Goal: Information Seeking & Learning: Learn about a topic

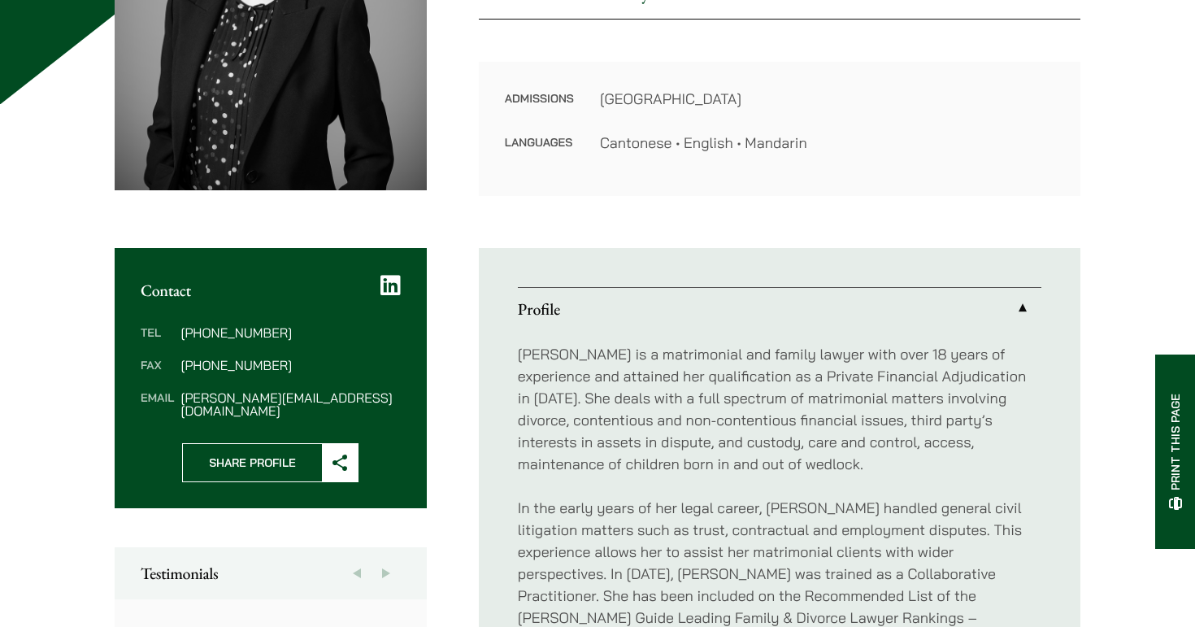
scroll to position [381, 0]
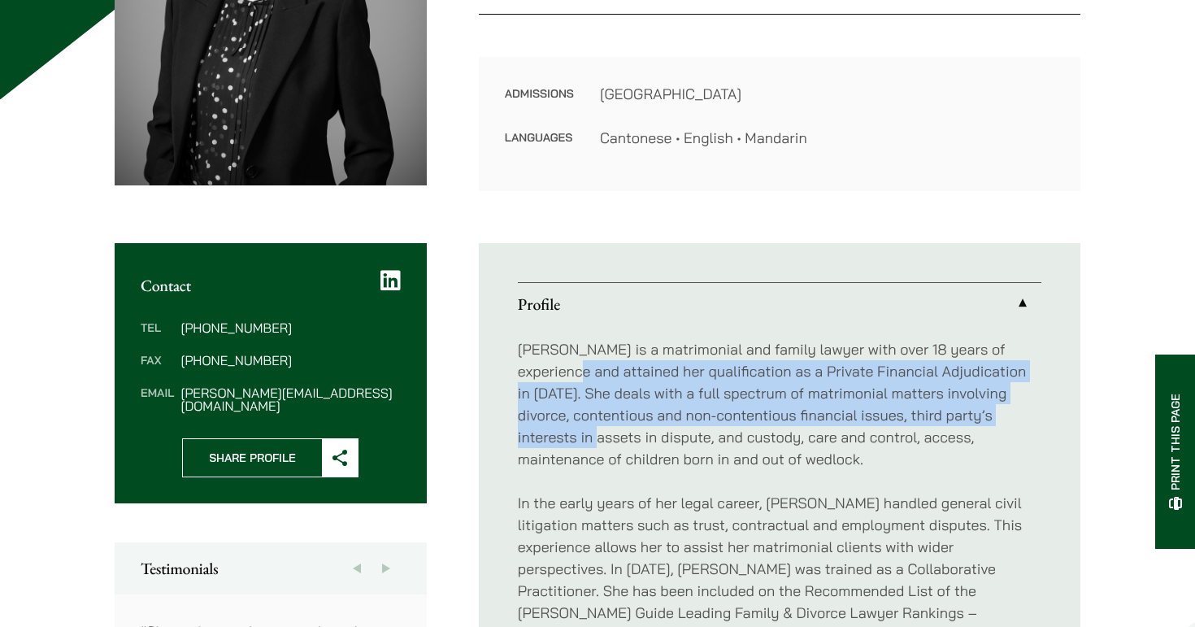
drag, startPoint x: 605, startPoint y: 362, endPoint x: 632, endPoint y: 440, distance: 82.5
click at [632, 440] on p "[PERSON_NAME] is a matrimonial and family lawyer with over 18 years of experien…" at bounding box center [780, 404] width 524 height 132
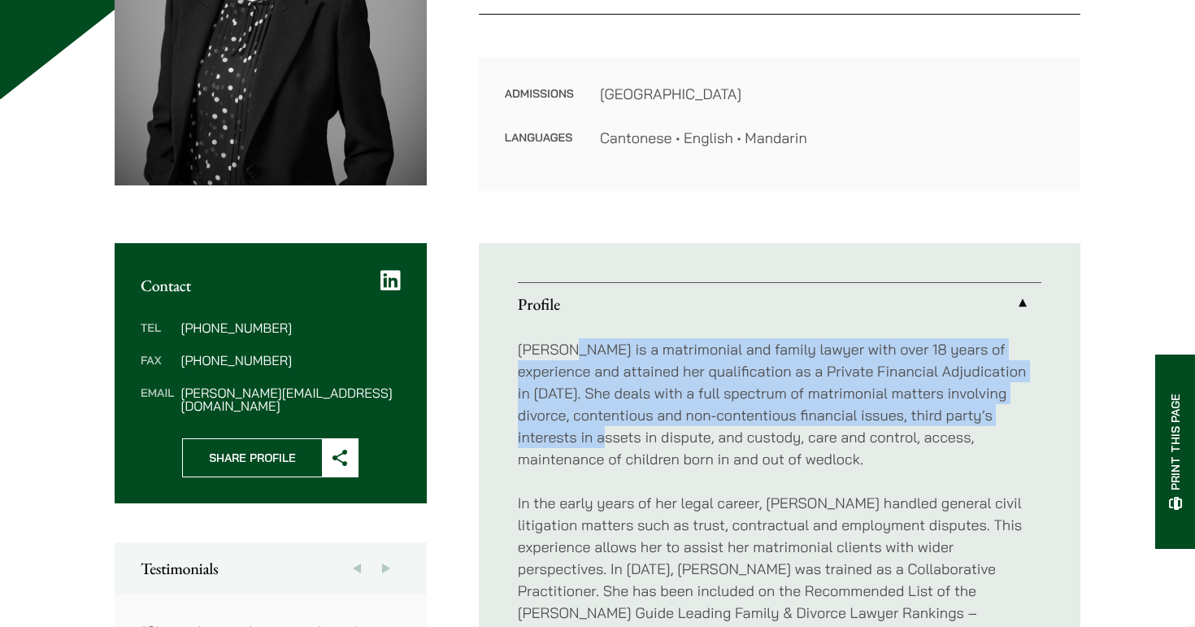
drag, startPoint x: 632, startPoint y: 440, endPoint x: 577, endPoint y: 352, distance: 103.3
click at [577, 352] on p "[PERSON_NAME] is a matrimonial and family lawyer with over 18 years of experien…" at bounding box center [780, 404] width 524 height 132
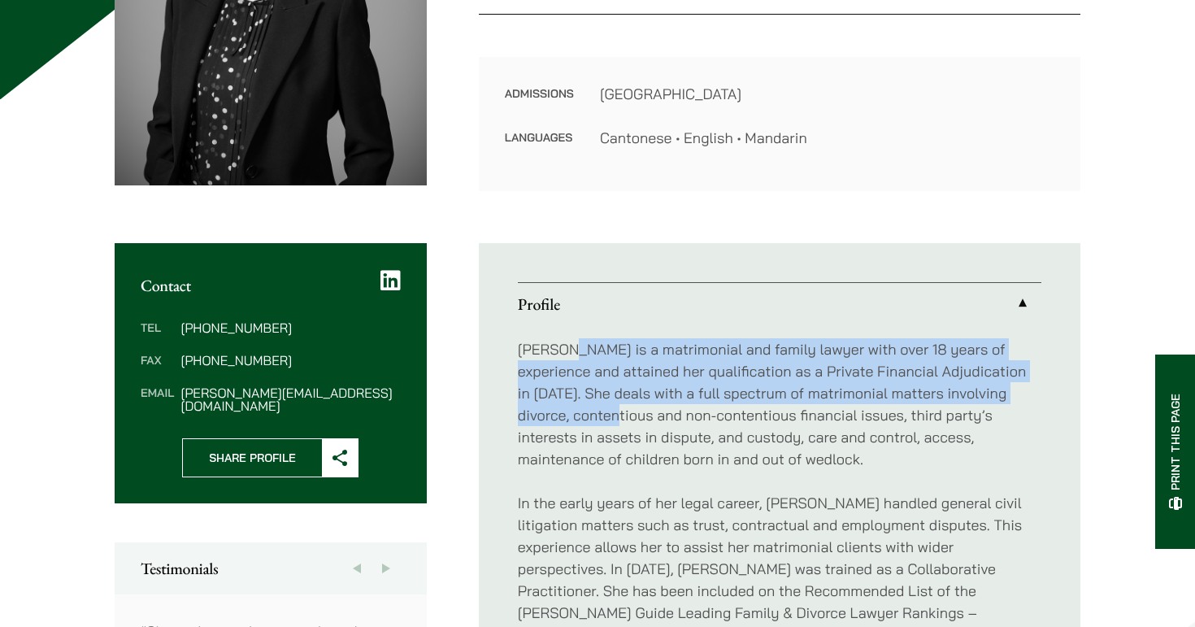
drag, startPoint x: 577, startPoint y: 352, endPoint x: 611, endPoint y: 405, distance: 62.5
click at [611, 405] on p "Elaine Sum is a matrimonial and family lawyer with over 18 years of experience …" at bounding box center [780, 404] width 524 height 132
drag, startPoint x: 611, startPoint y: 405, endPoint x: 571, endPoint y: 349, distance: 68.3
click at [571, 349] on p "Elaine Sum is a matrimonial and family lawyer with over 18 years of experience …" at bounding box center [780, 404] width 524 height 132
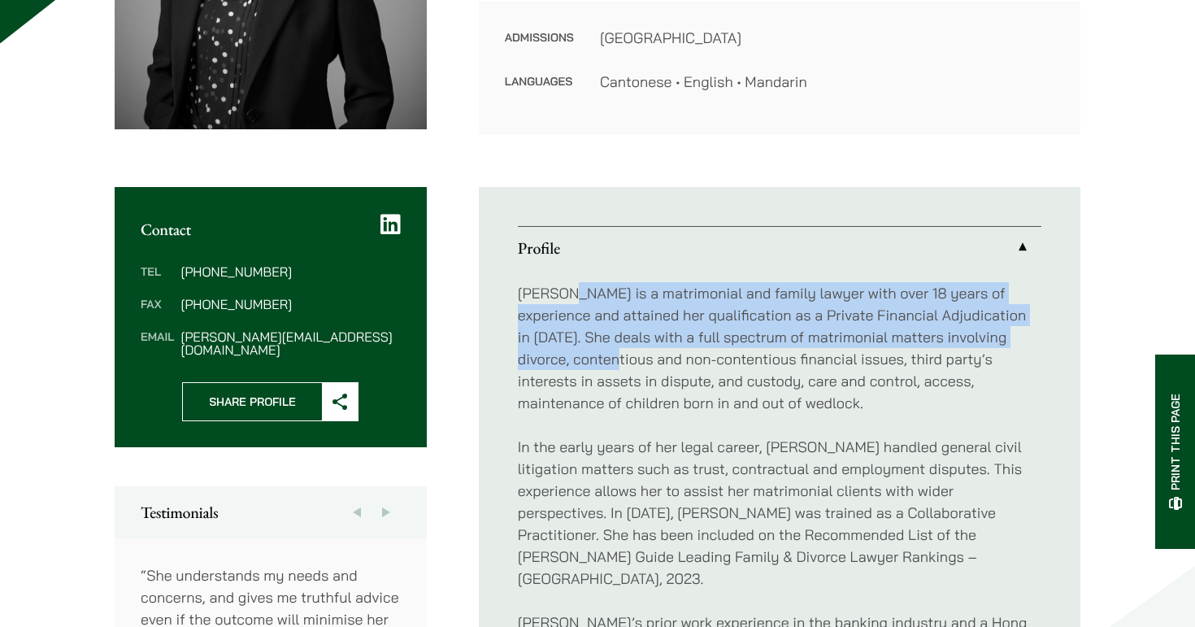
scroll to position [443, 0]
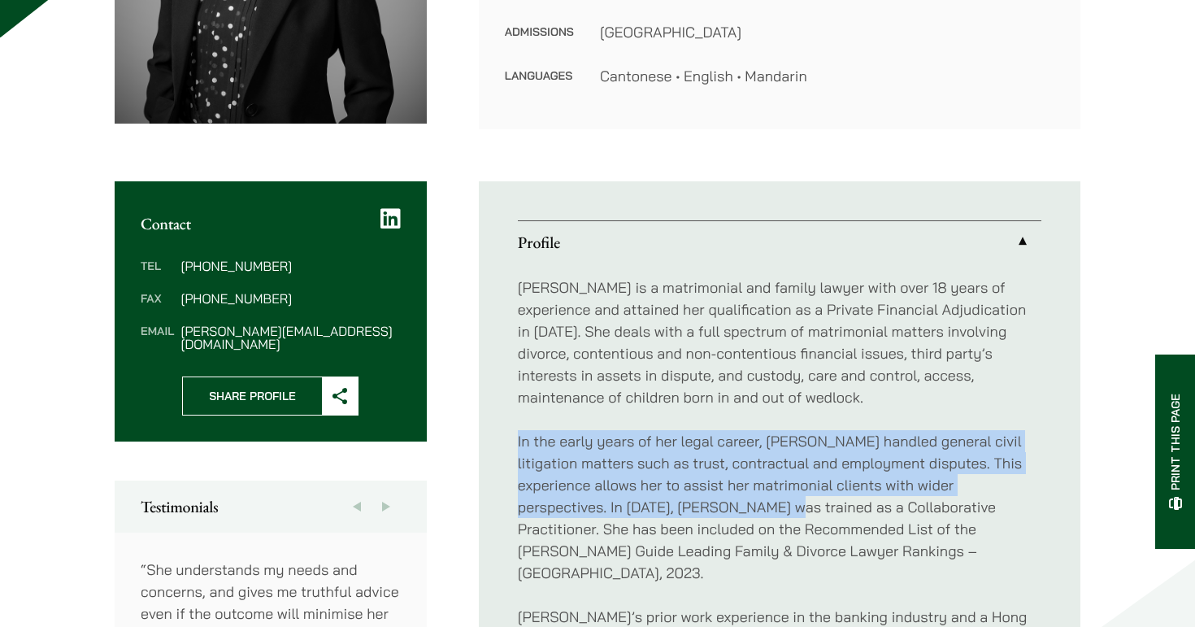
drag, startPoint x: 636, startPoint y: 428, endPoint x: 680, endPoint y: 497, distance: 81.2
click at [680, 497] on div "Elaine Sum is a matrimonial and family lawyer with over 18 years of experience …" at bounding box center [780, 561] width 524 height 597
click at [680, 497] on p "In the early years of her legal career, Elaine handled general civil litigation…" at bounding box center [780, 507] width 524 height 154
drag, startPoint x: 680, startPoint y: 497, endPoint x: 624, endPoint y: 424, distance: 91.5
click at [624, 424] on div "Elaine Sum is a matrimonial and family lawyer with over 18 years of experience …" at bounding box center [780, 561] width 524 height 597
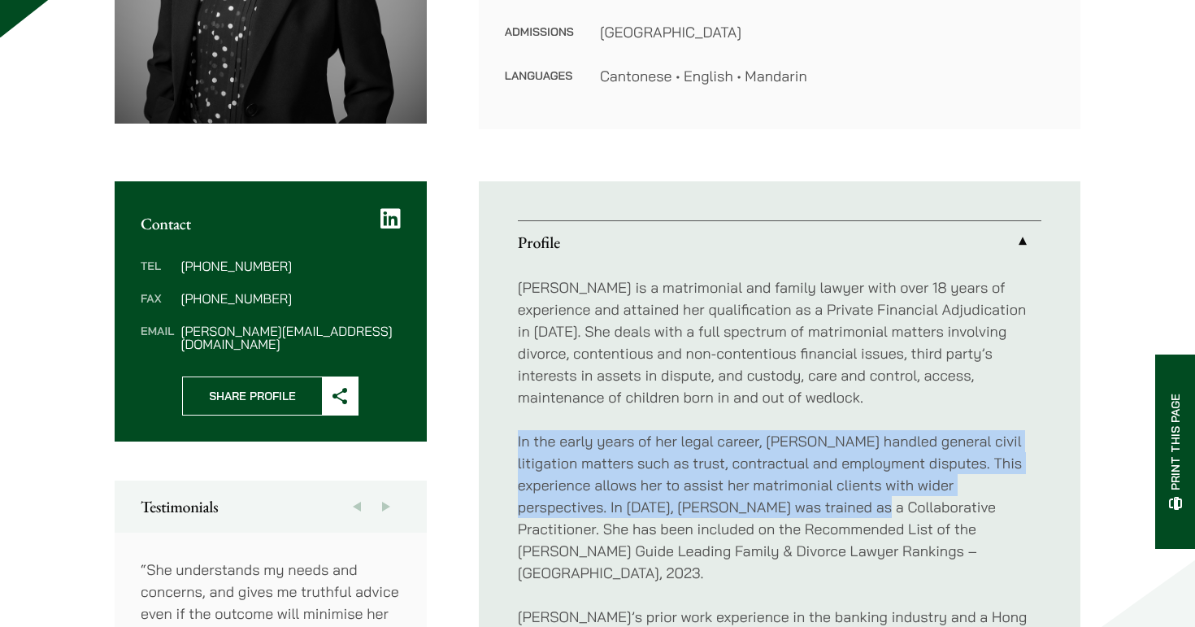
click at [624, 424] on div "Elaine Sum is a matrimonial and family lawyer with over 18 years of experience …" at bounding box center [780, 561] width 524 height 597
drag, startPoint x: 624, startPoint y: 424, endPoint x: 677, endPoint y: 509, distance: 100.1
click at [677, 509] on div "Elaine Sum is a matrimonial and family lawyer with over 18 years of experience …" at bounding box center [780, 561] width 524 height 597
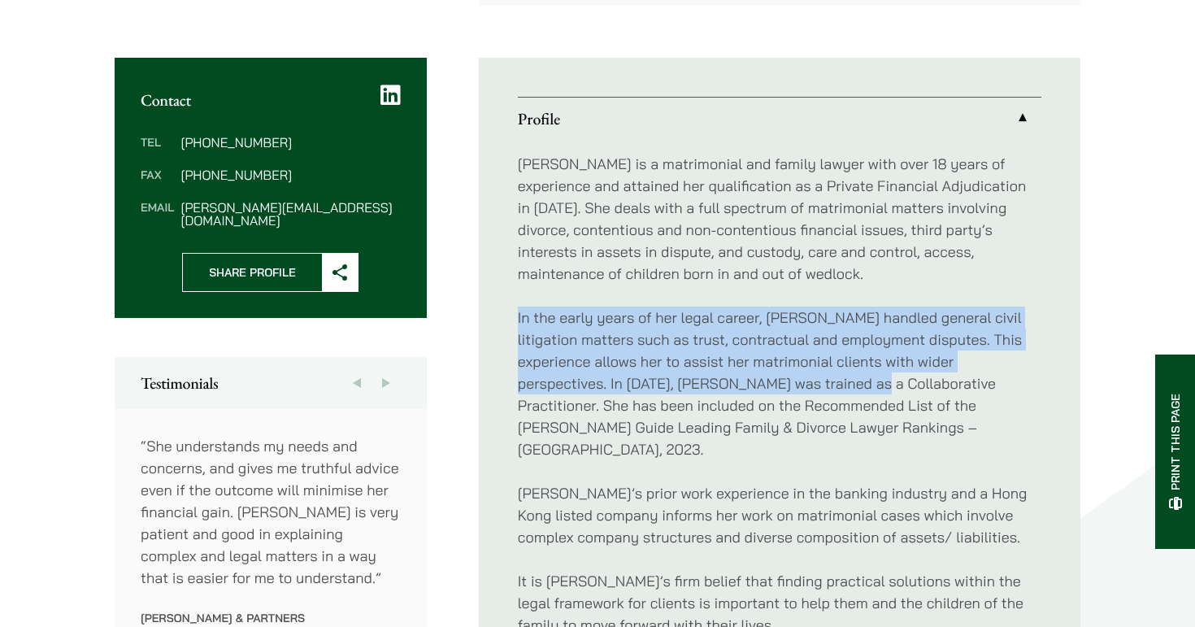
scroll to position [567, 0]
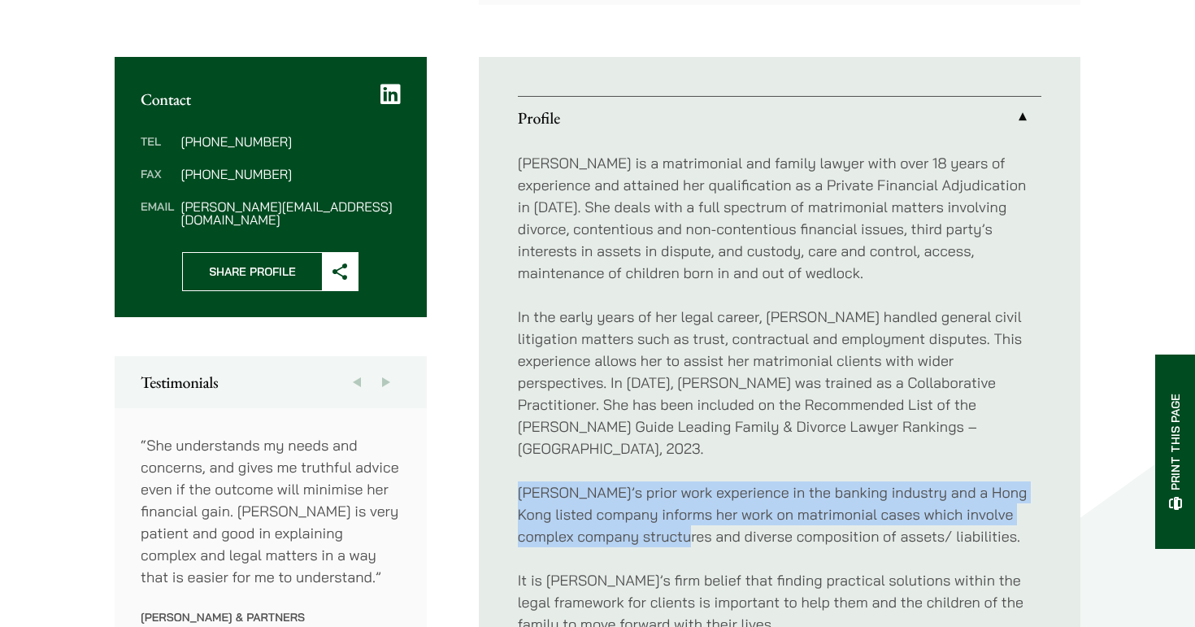
drag, startPoint x: 678, startPoint y: 516, endPoint x: 645, endPoint y: 453, distance: 71.6
click at [645, 453] on div "Elaine Sum is a matrimonial and family lawyer with over 18 years of experience …" at bounding box center [780, 437] width 524 height 597
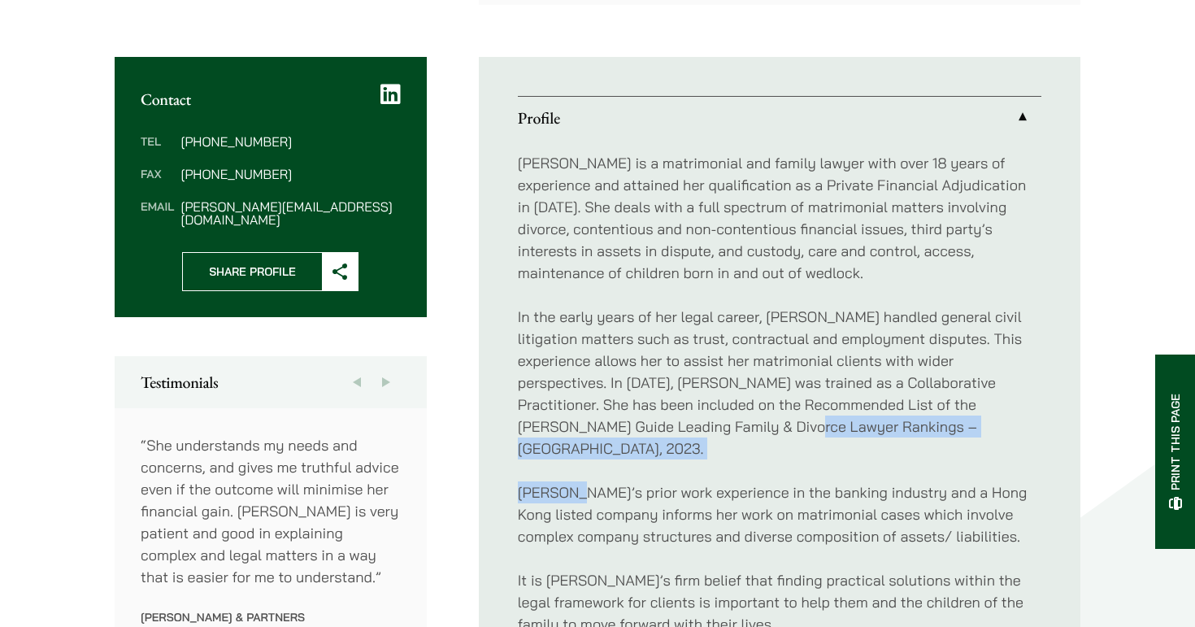
drag, startPoint x: 645, startPoint y: 453, endPoint x: 622, endPoint y: 427, distance: 34.6
click at [622, 427] on div "Elaine Sum is a matrimonial and family lawyer with over 18 years of experience …" at bounding box center [780, 437] width 524 height 597
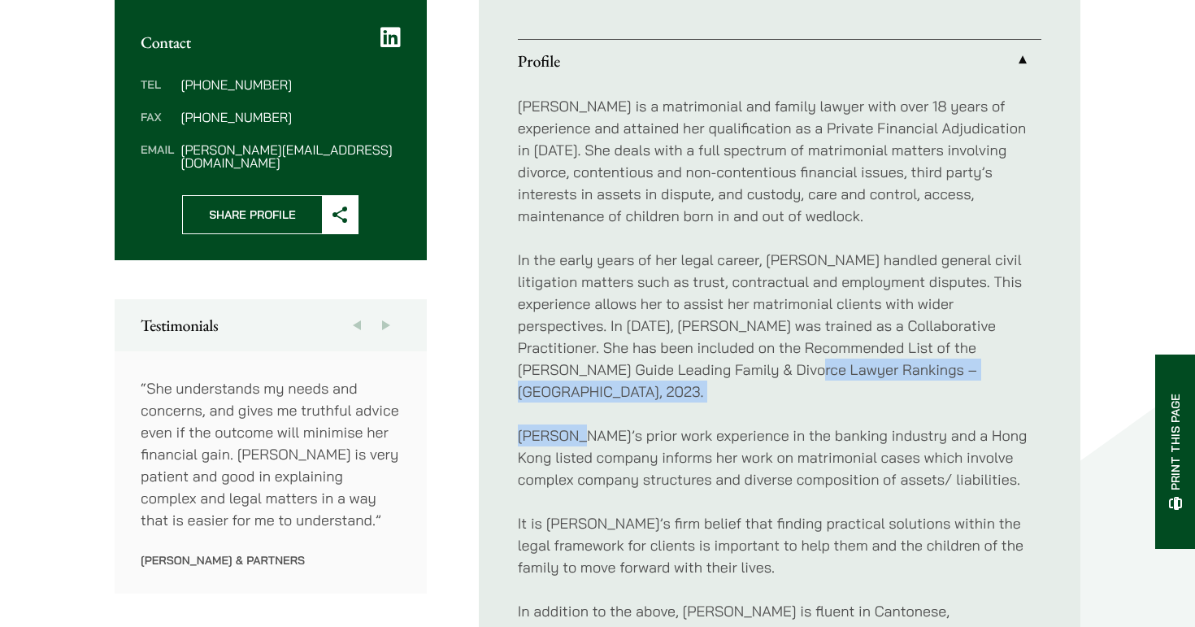
click at [624, 431] on p "Elaine’s prior work experience in the banking industry and a Hong Kong listed c…" at bounding box center [780, 457] width 524 height 66
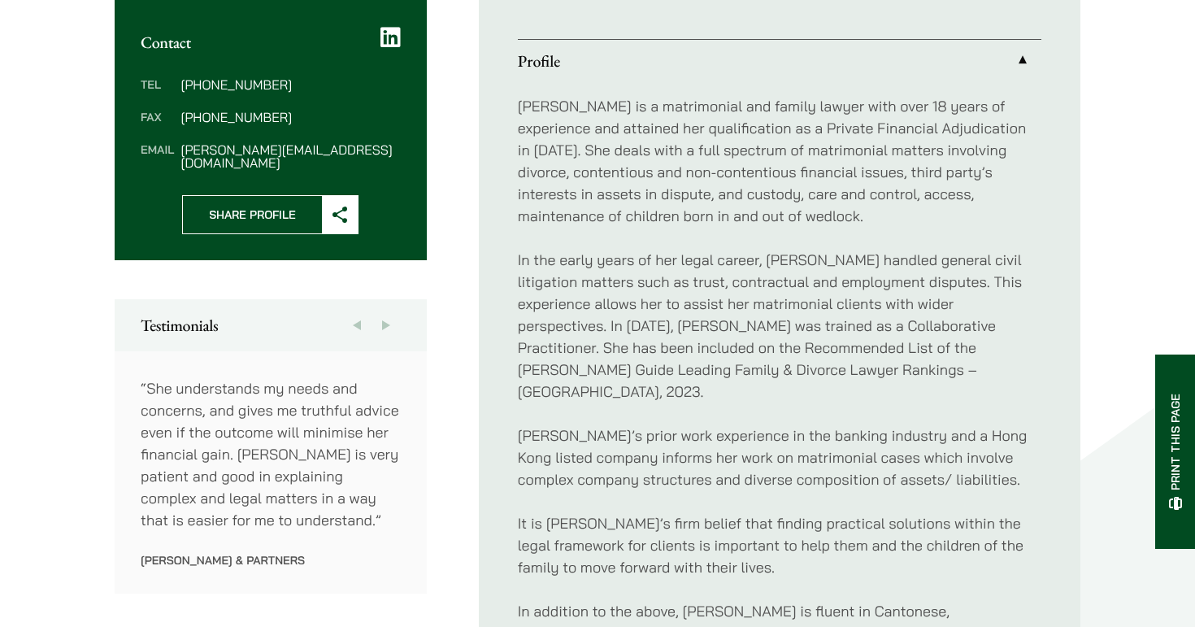
click at [624, 431] on p "Elaine’s prior work experience in the banking industry and a Hong Kong listed c…" at bounding box center [780, 457] width 524 height 66
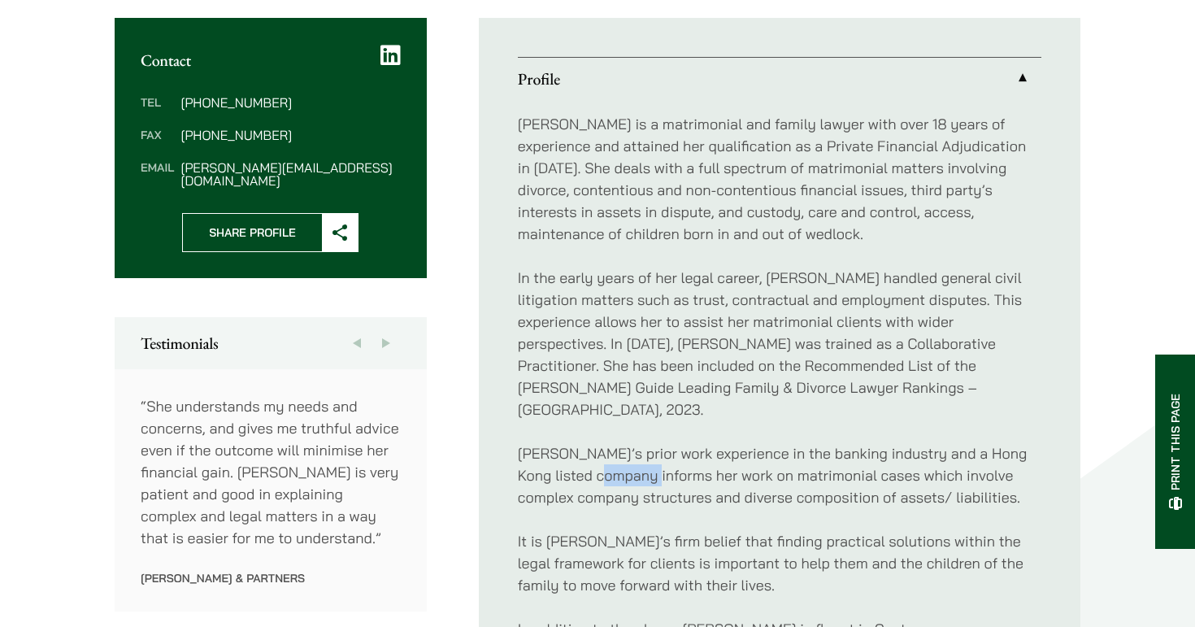
scroll to position [993, 0]
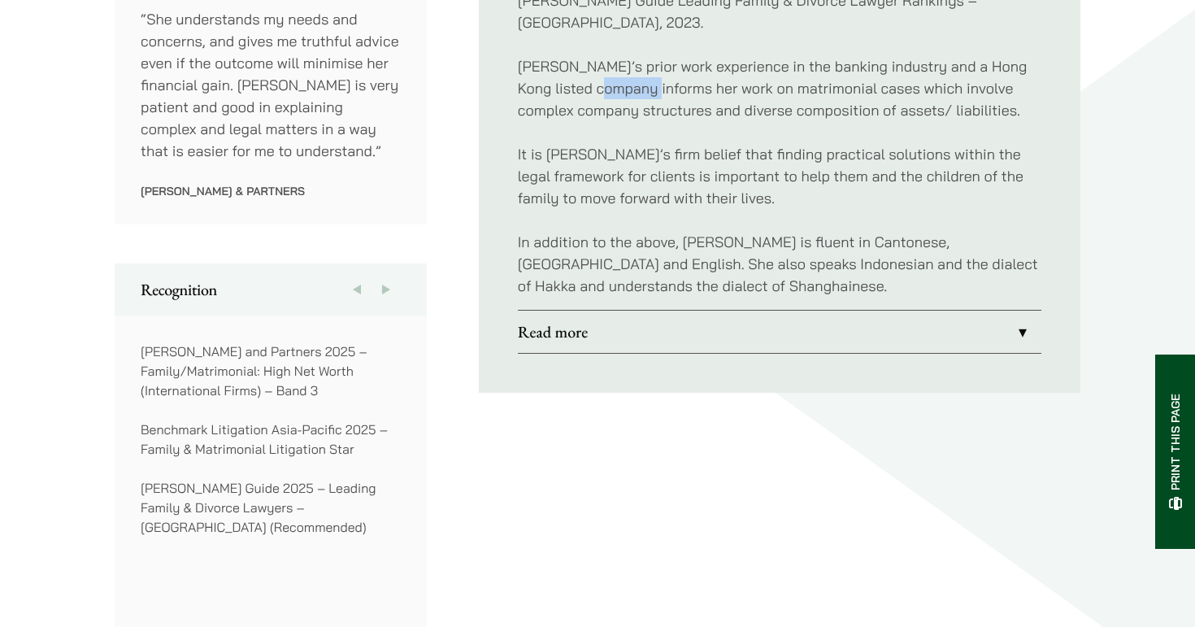
click at [566, 316] on link "Read more" at bounding box center [780, 332] width 524 height 42
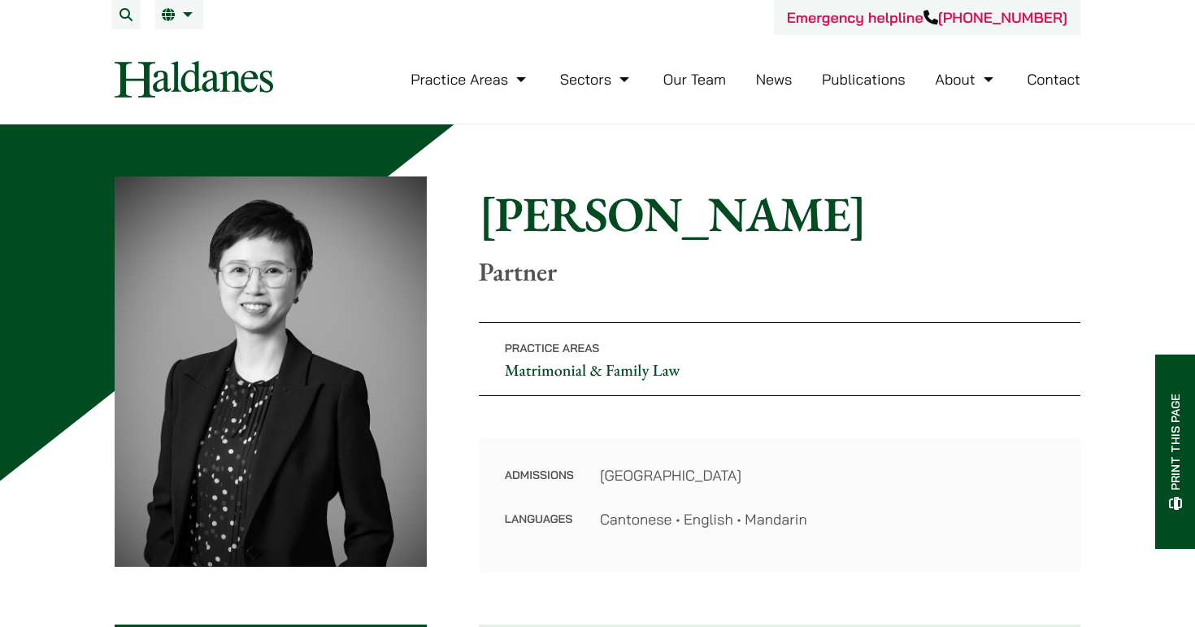
click at [693, 84] on link "Our Team" at bounding box center [694, 79] width 63 height 19
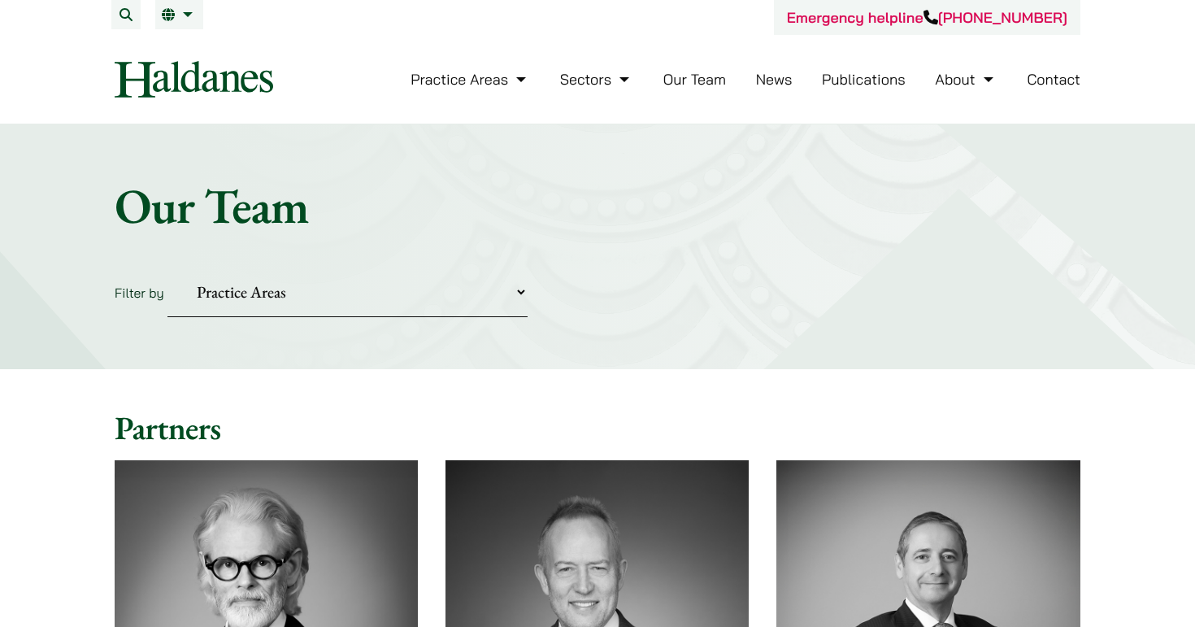
click at [688, 80] on link "Our Team" at bounding box center [694, 79] width 63 height 19
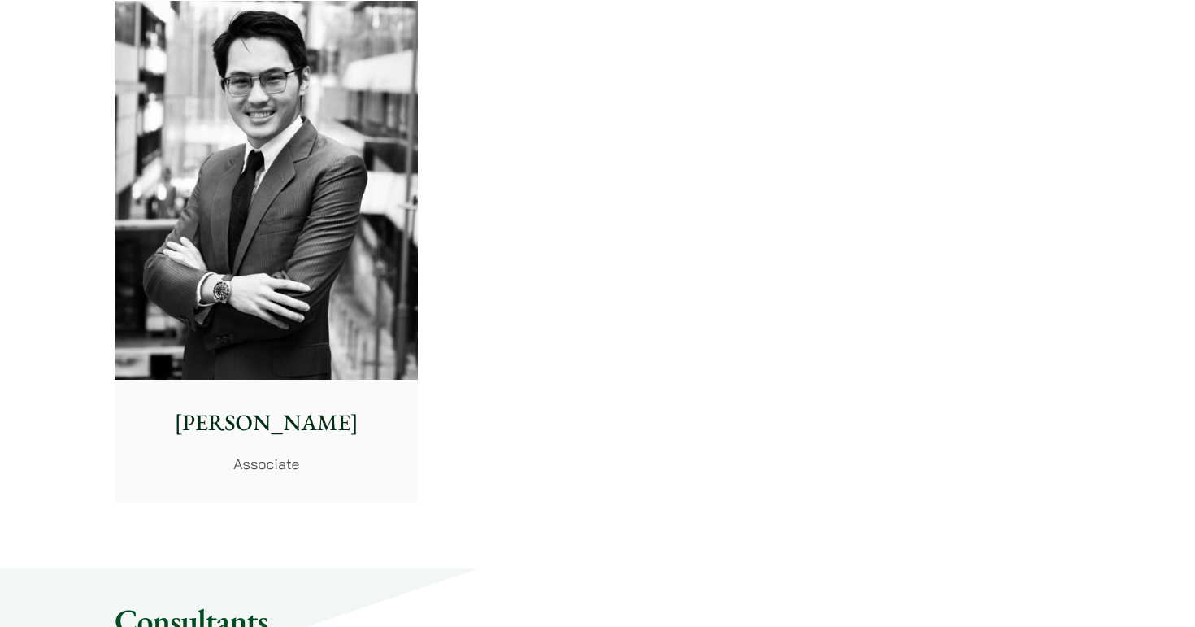
scroll to position [6885, 0]
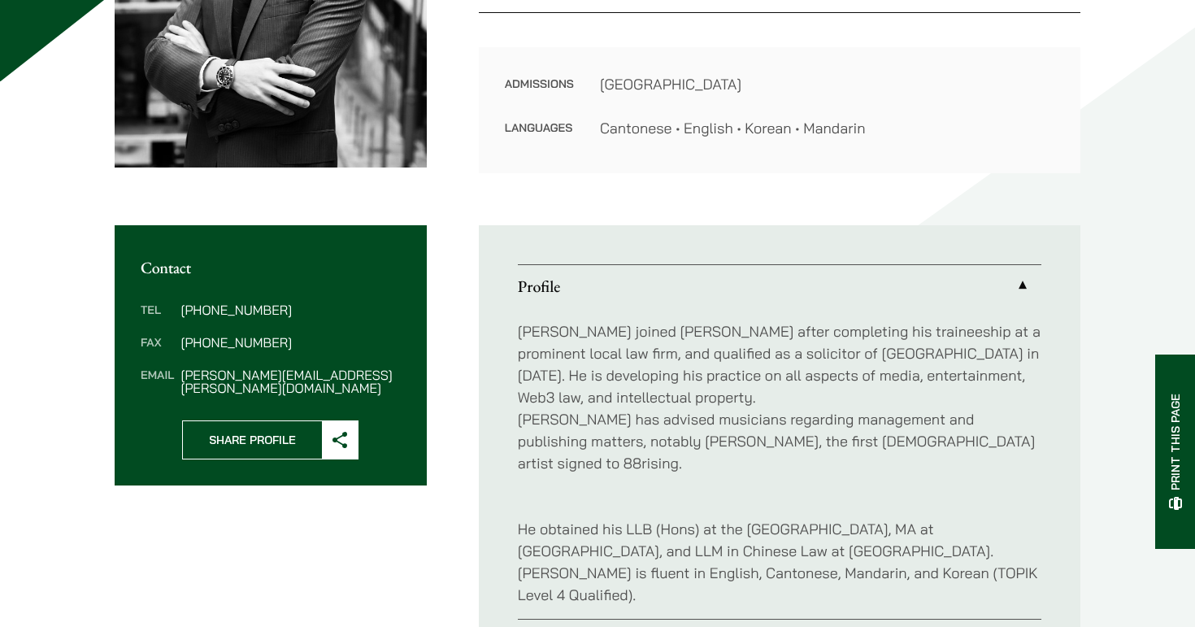
scroll to position [402, 0]
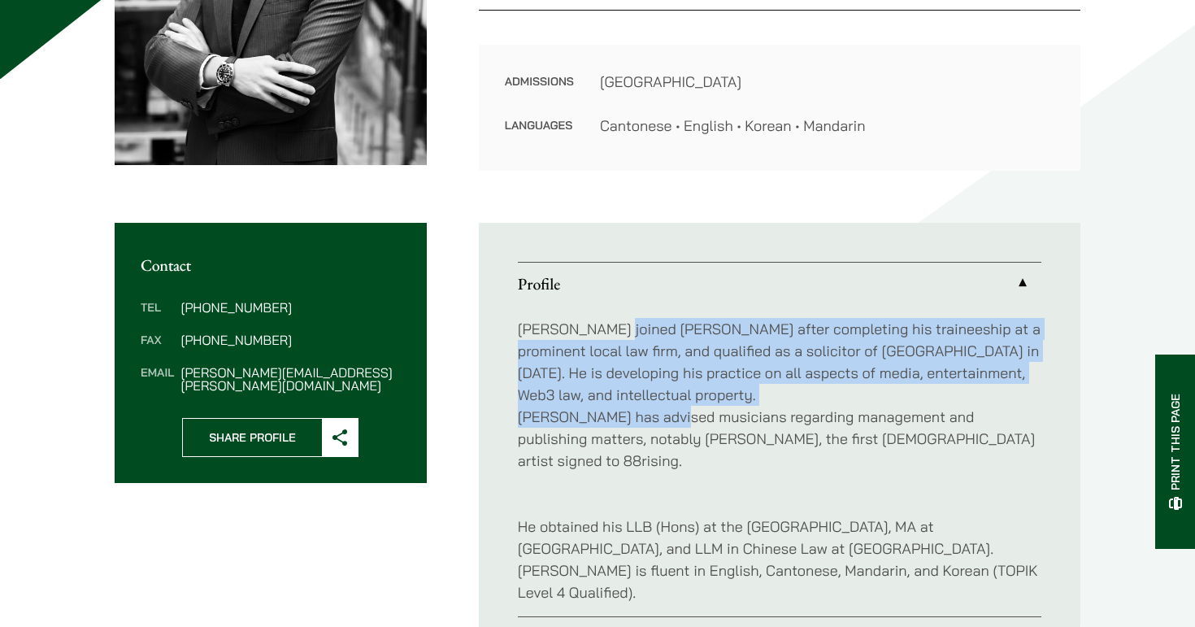
drag, startPoint x: 675, startPoint y: 407, endPoint x: 608, endPoint y: 318, distance: 111.5
click at [608, 318] on p "[PERSON_NAME] joined [PERSON_NAME] after completing his traineeship at a promin…" at bounding box center [780, 395] width 524 height 154
drag, startPoint x: 608, startPoint y: 318, endPoint x: 639, endPoint y: 388, distance: 76.4
click at [639, 388] on p "[PERSON_NAME] joined [PERSON_NAME] after completing his traineeship at a promin…" at bounding box center [780, 395] width 524 height 154
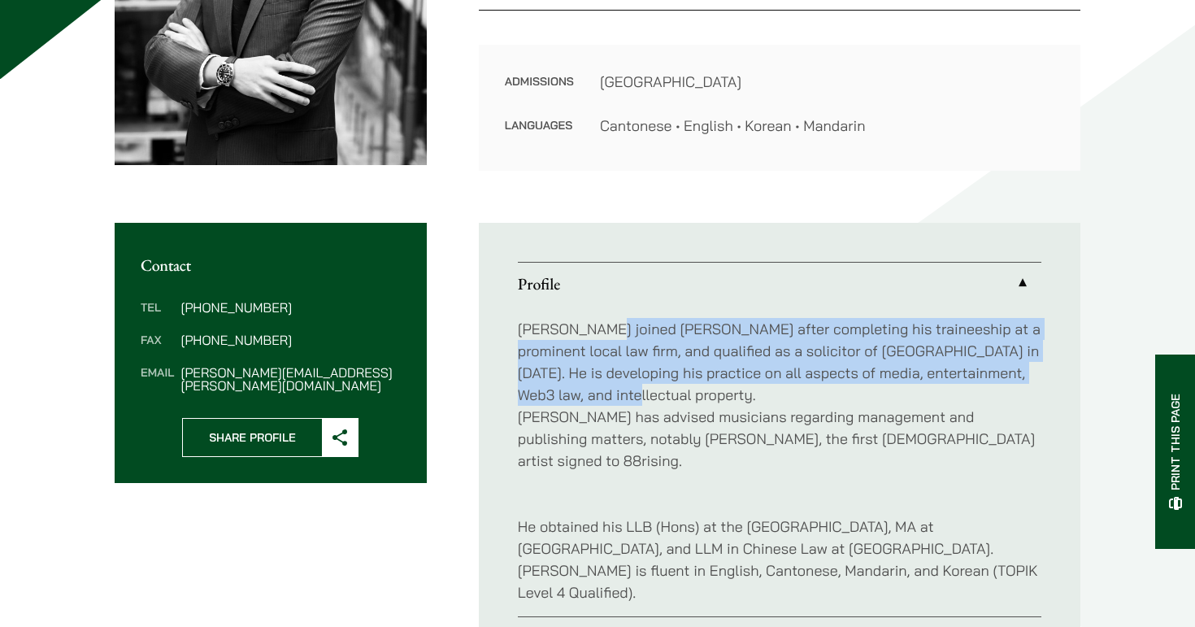
click at [639, 388] on p "[PERSON_NAME] joined [PERSON_NAME] after completing his traineeship at a promin…" at bounding box center [780, 395] width 524 height 154
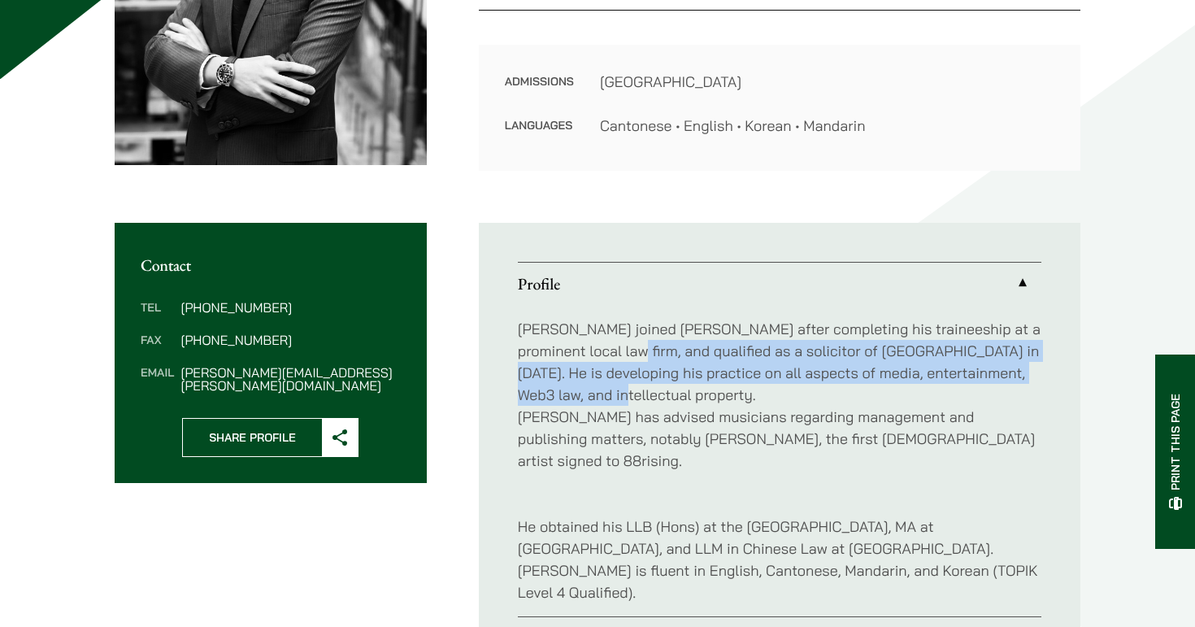
drag, startPoint x: 639, startPoint y: 388, endPoint x: 614, endPoint y: 342, distance: 52.0
click at [614, 342] on p "Christopher joined Haldanes after completing his traineeship at a prominent loc…" at bounding box center [780, 395] width 524 height 154
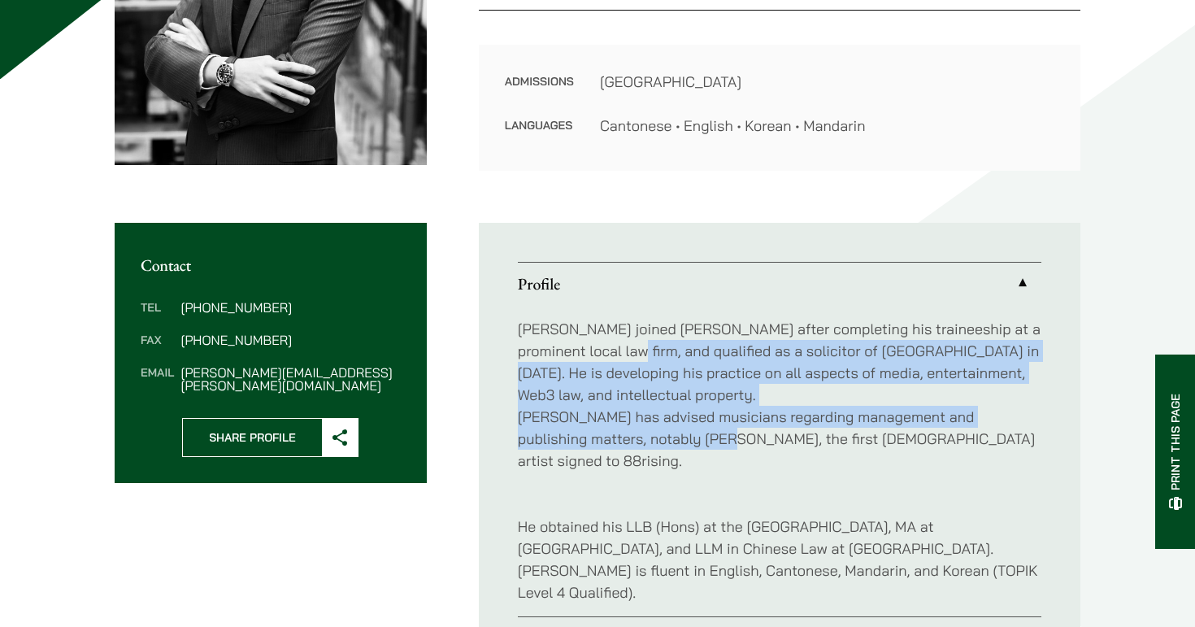
drag, startPoint x: 614, startPoint y: 342, endPoint x: 671, endPoint y: 439, distance: 112.2
click at [671, 439] on p "Christopher joined Haldanes after completing his traineeship at a prominent loc…" at bounding box center [780, 395] width 524 height 154
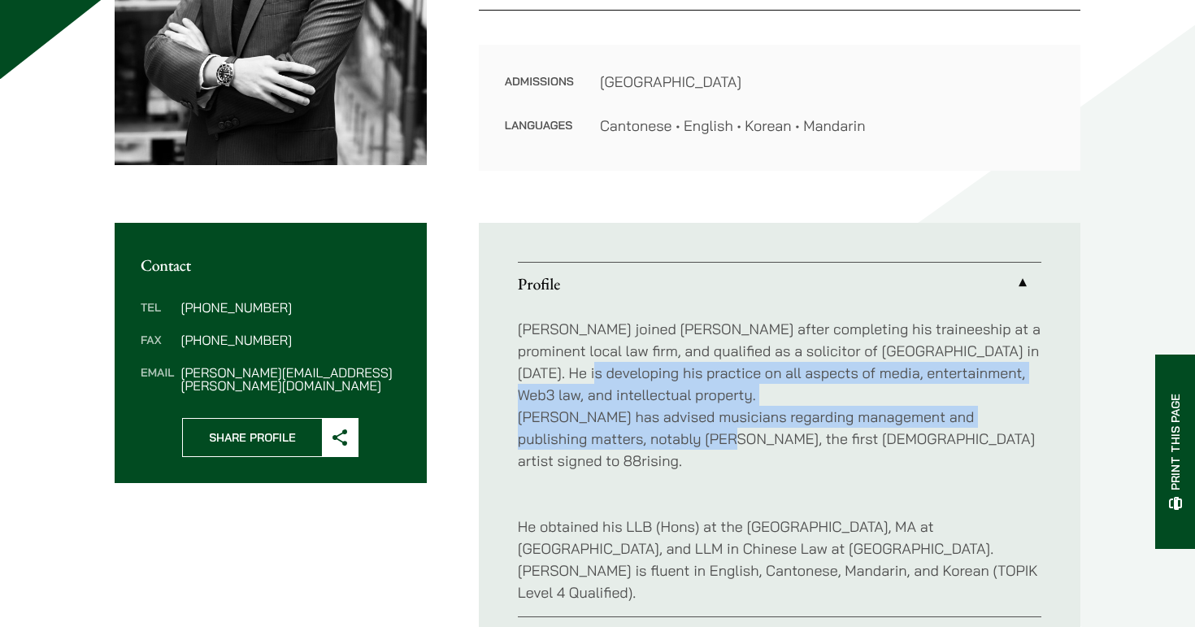
drag, startPoint x: 671, startPoint y: 439, endPoint x: 624, endPoint y: 371, distance: 83.0
click at [624, 371] on p "Christopher joined Haldanes after completing his traineeship at a prominent loc…" at bounding box center [780, 395] width 524 height 154
drag, startPoint x: 624, startPoint y: 371, endPoint x: 667, endPoint y: 447, distance: 87.7
click at [667, 447] on p "Christopher joined Haldanes after completing his traineeship at a prominent loc…" at bounding box center [780, 395] width 524 height 154
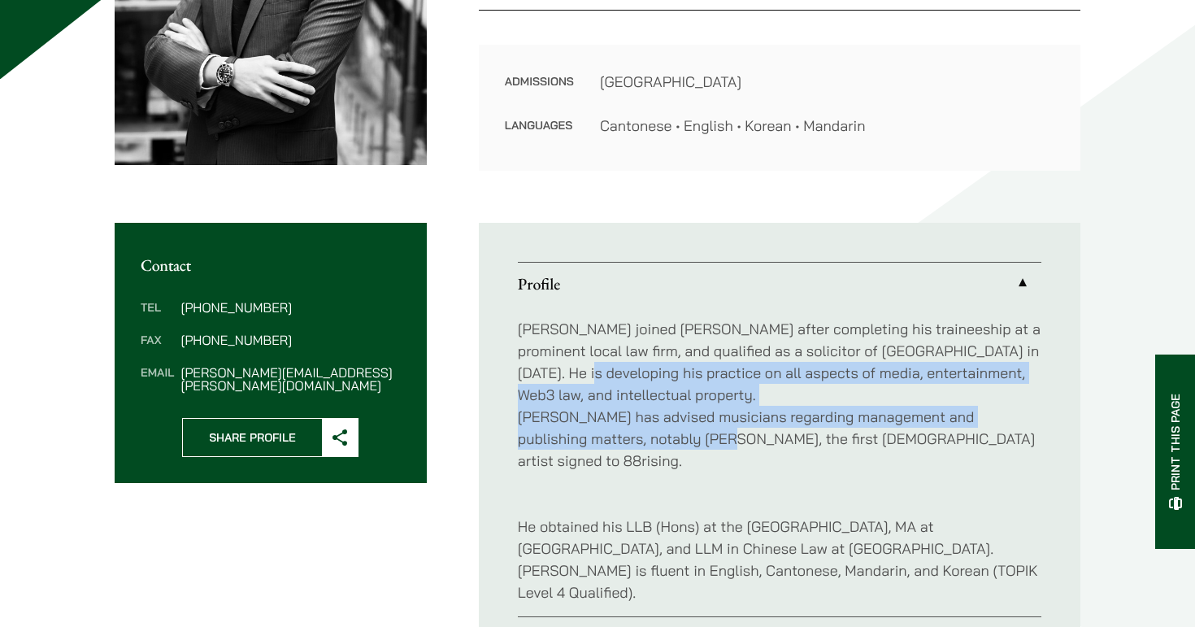
click at [667, 447] on p "Christopher joined Haldanes after completing his traineeship at a prominent loc…" at bounding box center [780, 395] width 524 height 154
drag, startPoint x: 667, startPoint y: 447, endPoint x: 619, endPoint y: 372, distance: 89.1
click at [619, 372] on p "Christopher joined Haldanes after completing his traineeship at a prominent loc…" at bounding box center [780, 395] width 524 height 154
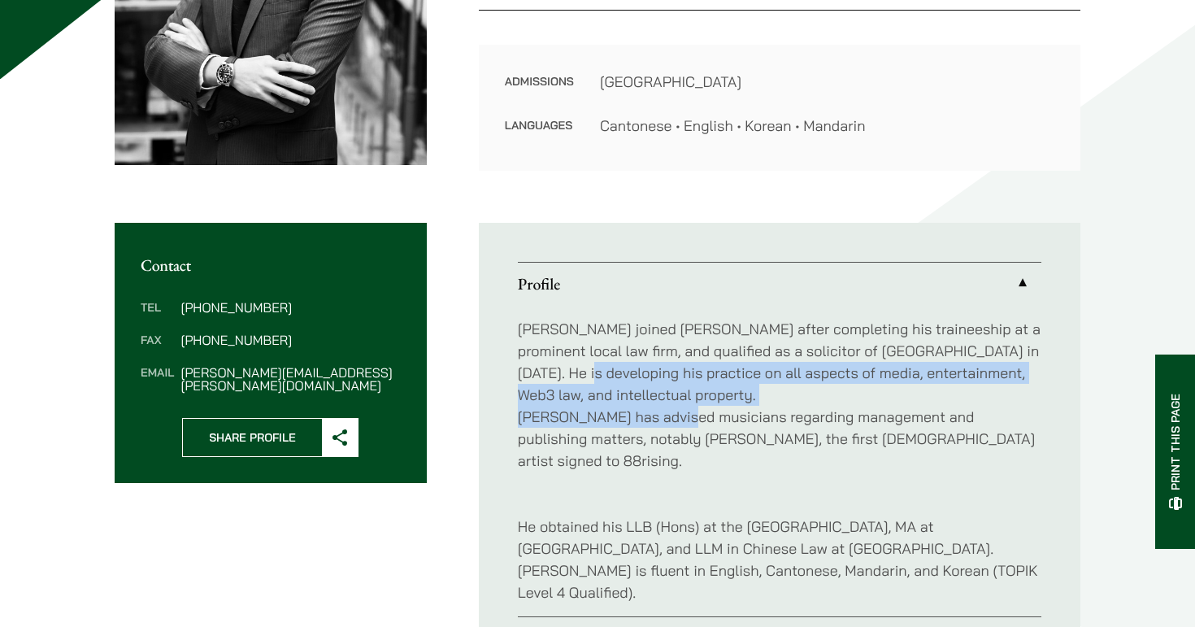
drag, startPoint x: 619, startPoint y: 372, endPoint x: 644, endPoint y: 415, distance: 49.5
click at [644, 415] on p "Christopher joined Haldanes after completing his traineeship at a prominent loc…" at bounding box center [780, 395] width 524 height 154
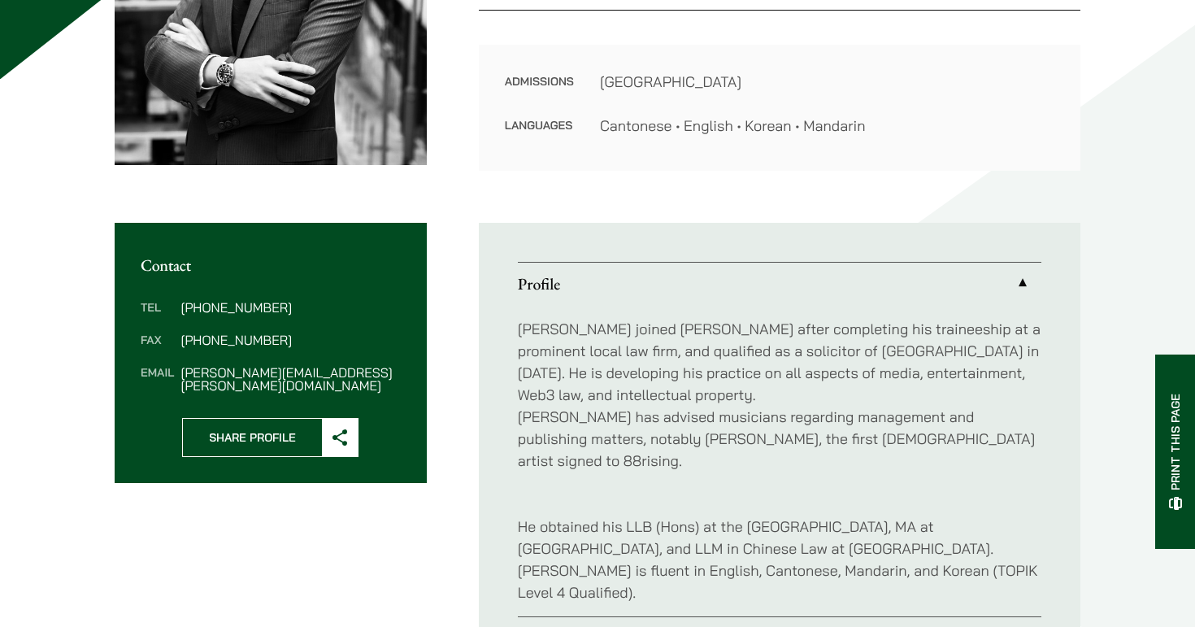
click at [644, 415] on p "Christopher joined Haldanes after completing his traineeship at a prominent loc…" at bounding box center [780, 395] width 524 height 154
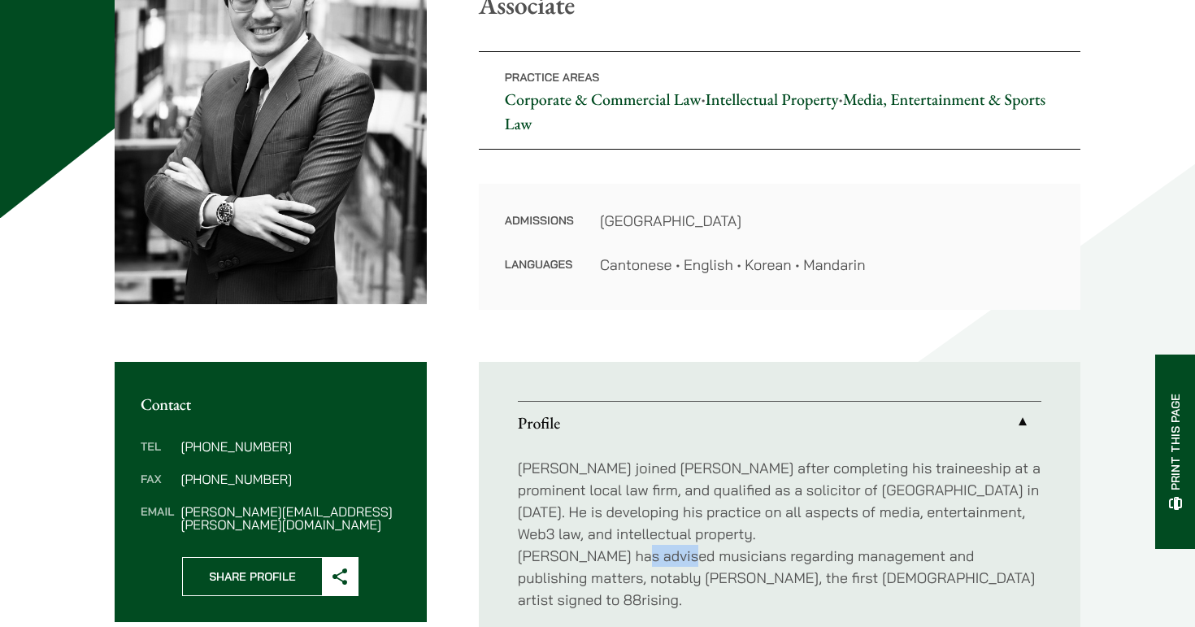
scroll to position [264, 0]
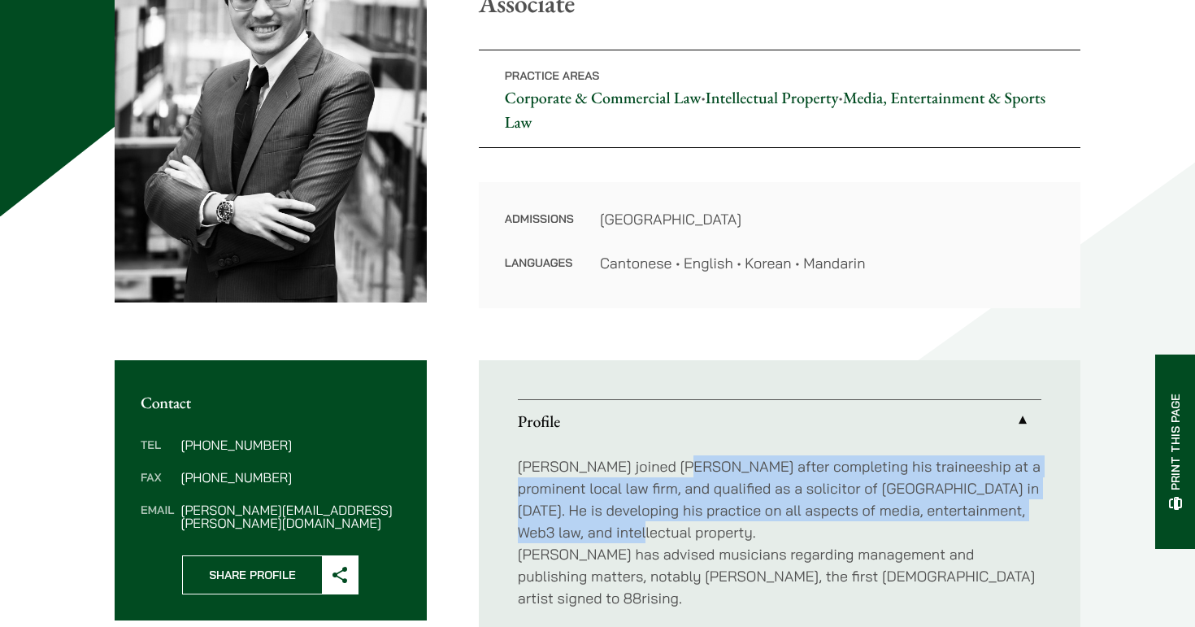
drag, startPoint x: 672, startPoint y: 467, endPoint x: 689, endPoint y: 526, distance: 60.7
click at [689, 526] on p "Christopher joined Haldanes after completing his traineeship at a prominent loc…" at bounding box center [780, 532] width 524 height 154
